Goal: Transaction & Acquisition: Purchase product/service

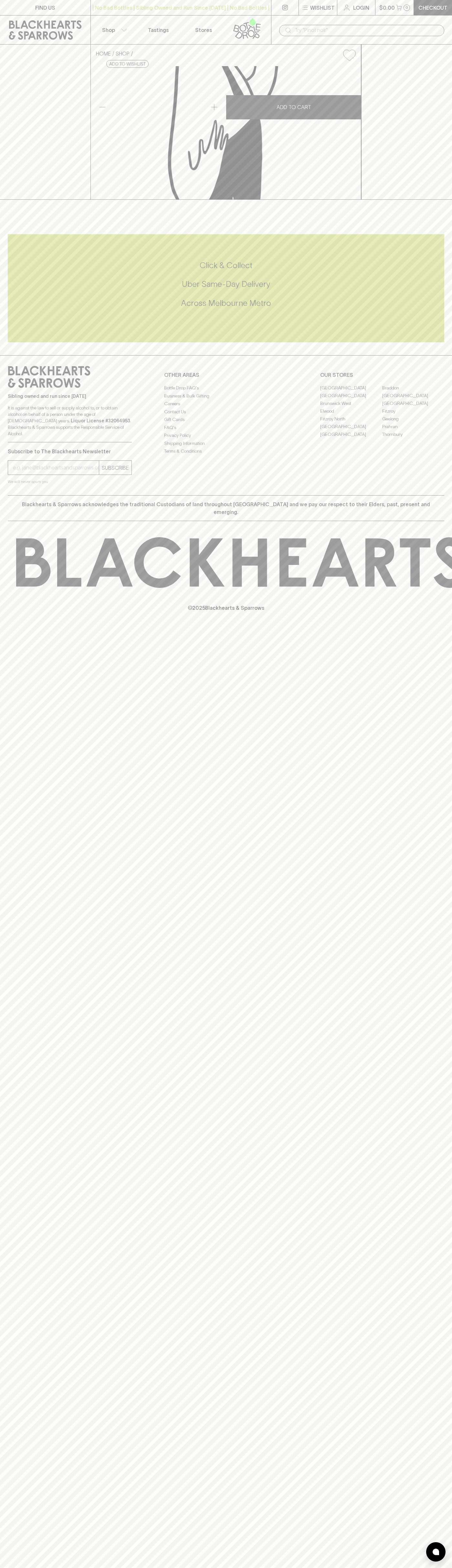
click at [20, 24] on icon at bounding box center [45, 30] width 81 height 19
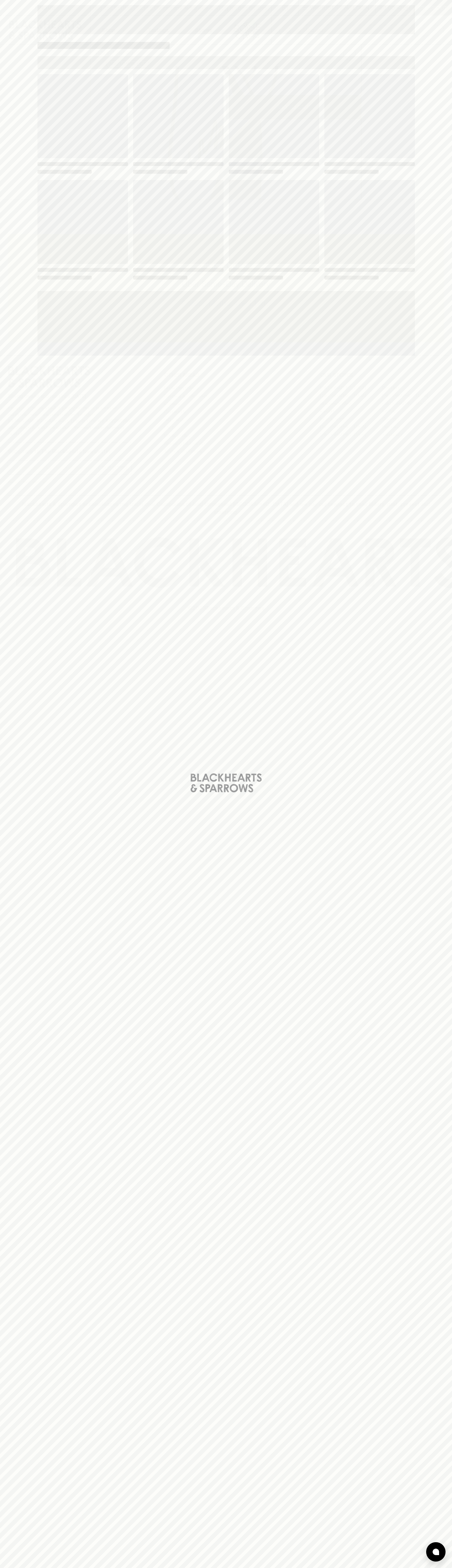
click at [64, 1567] on html "FIND US | No Bad Bottles | Sibling Owned and Run Since 2006 | No Bad Bottles | …" at bounding box center [226, 784] width 452 height 1568
click at [26, 1296] on div "Loading" at bounding box center [226, 784] width 452 height 1568
